Goal: Information Seeking & Learning: Learn about a topic

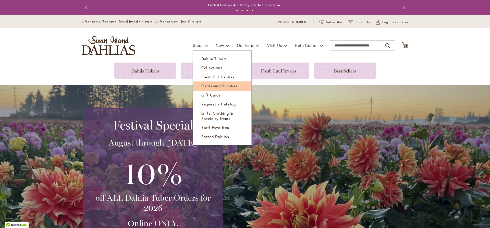
click at [211, 84] on span "Gardening Supplies" at bounding box center [219, 85] width 36 height 5
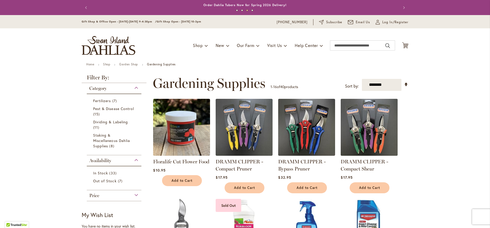
click at [367, 130] on img at bounding box center [369, 127] width 60 height 60
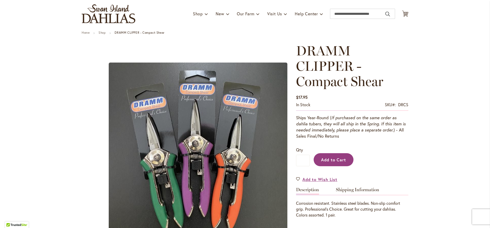
scroll to position [51, 0]
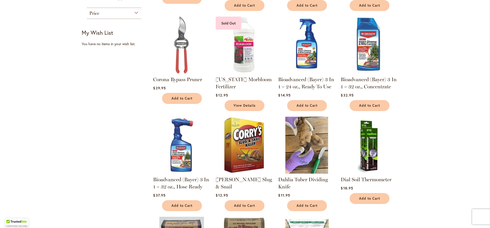
scroll to position [281, 0]
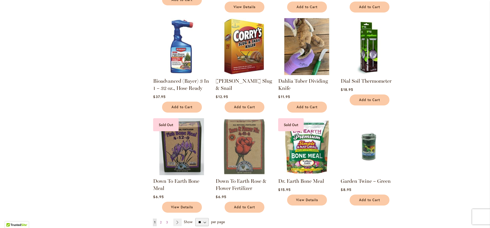
click at [299, 32] on img at bounding box center [307, 47] width 60 height 60
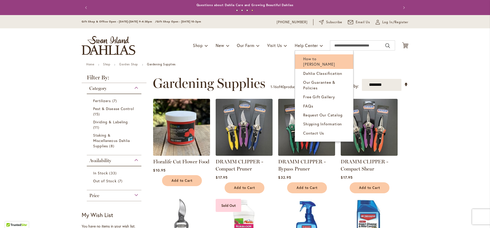
click at [310, 59] on span "How to [PERSON_NAME]" at bounding box center [319, 61] width 32 height 10
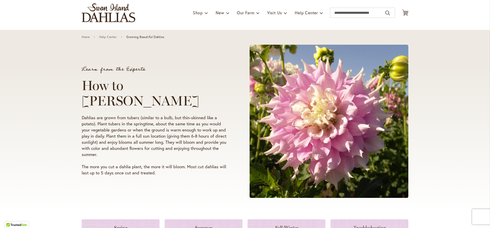
scroll to position [153, 0]
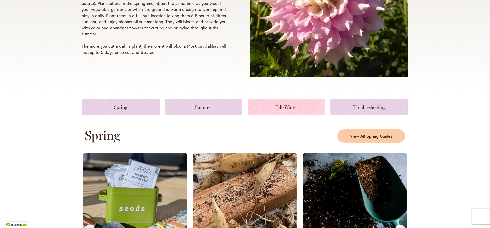
click at [294, 108] on link at bounding box center [286, 107] width 78 height 16
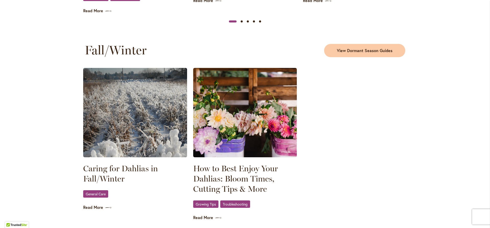
scroll to position [640, 0]
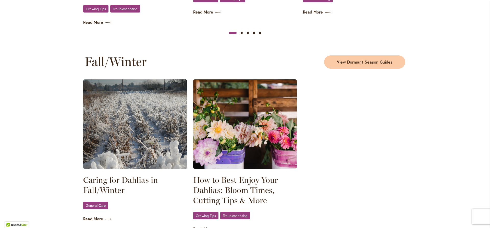
click at [135, 139] on img at bounding box center [135, 123] width 104 height 89
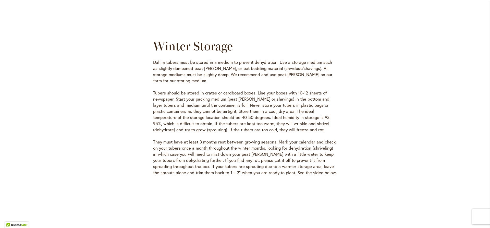
scroll to position [1403, 0]
